Goal: Transaction & Acquisition: Subscribe to service/newsletter

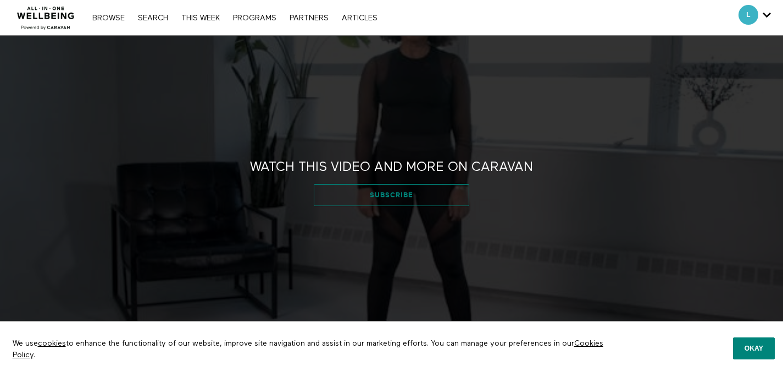
click at [407, 192] on link "Subscribe" at bounding box center [391, 195] width 155 height 22
